Goal: Information Seeking & Learning: Understand process/instructions

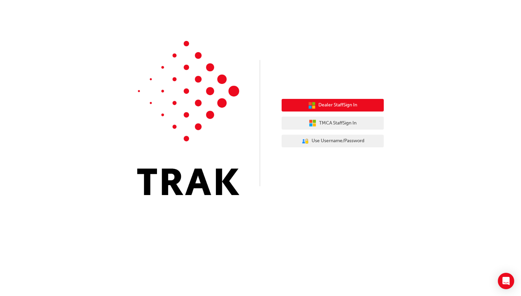
click at [355, 105] on span "Dealer Staff Sign In" at bounding box center [338, 105] width 39 height 8
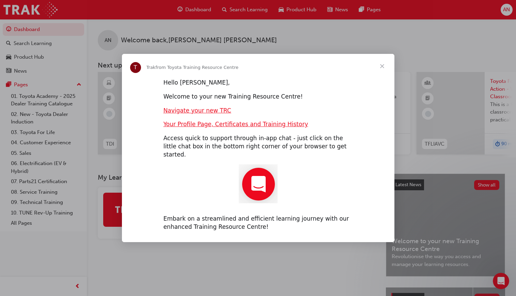
click at [383, 70] on span "Close" at bounding box center [382, 66] width 25 height 25
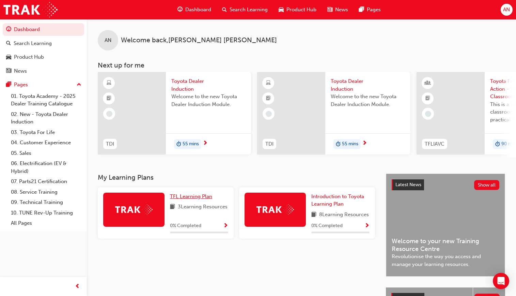
click at [193, 196] on link "TFL Learning Plan" at bounding box center [192, 197] width 45 height 8
click at [54, 215] on link "10. TUNE Rev-Up Training" at bounding box center [46, 213] width 76 height 11
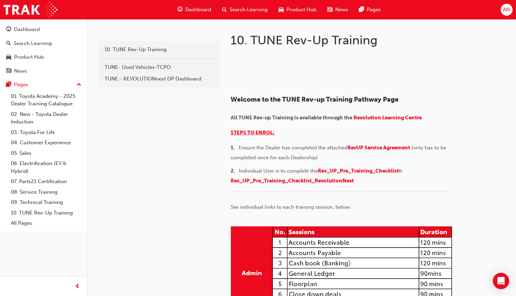
click at [250, 133] on span "STEPS TO ENROL:" at bounding box center [253, 132] width 44 height 6
